Goal: Information Seeking & Learning: Learn about a topic

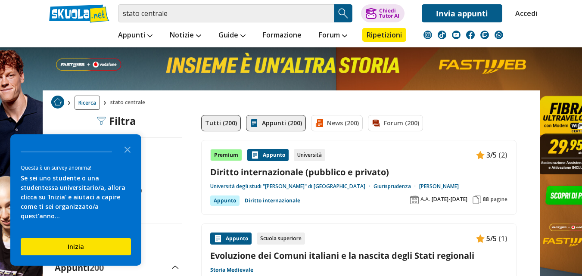
click at [267, 124] on link "Appunti (200)" at bounding box center [276, 123] width 60 height 16
